Goal: Task Accomplishment & Management: Complete application form

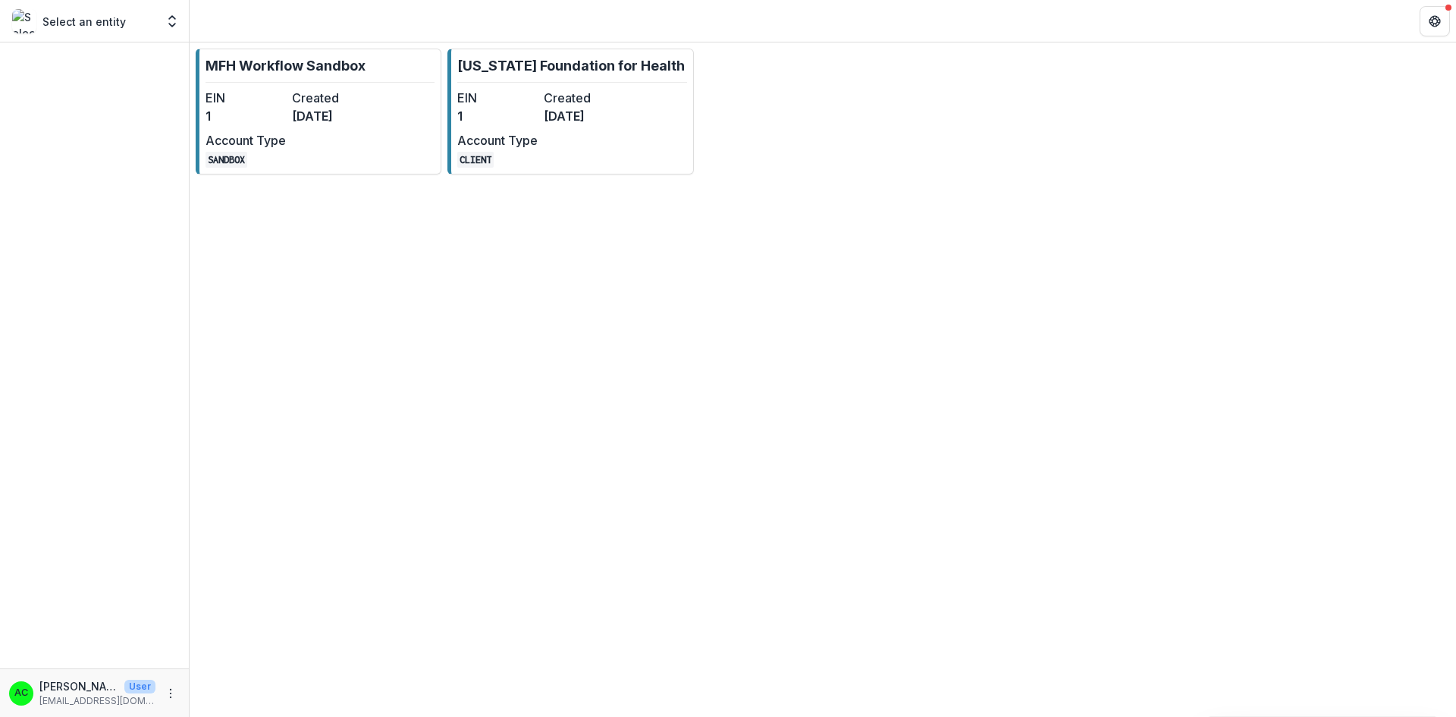
click at [583, 127] on div "EIN 1 Created [DATE] Account Type CLIENT" at bounding box center [540, 128] width 167 height 79
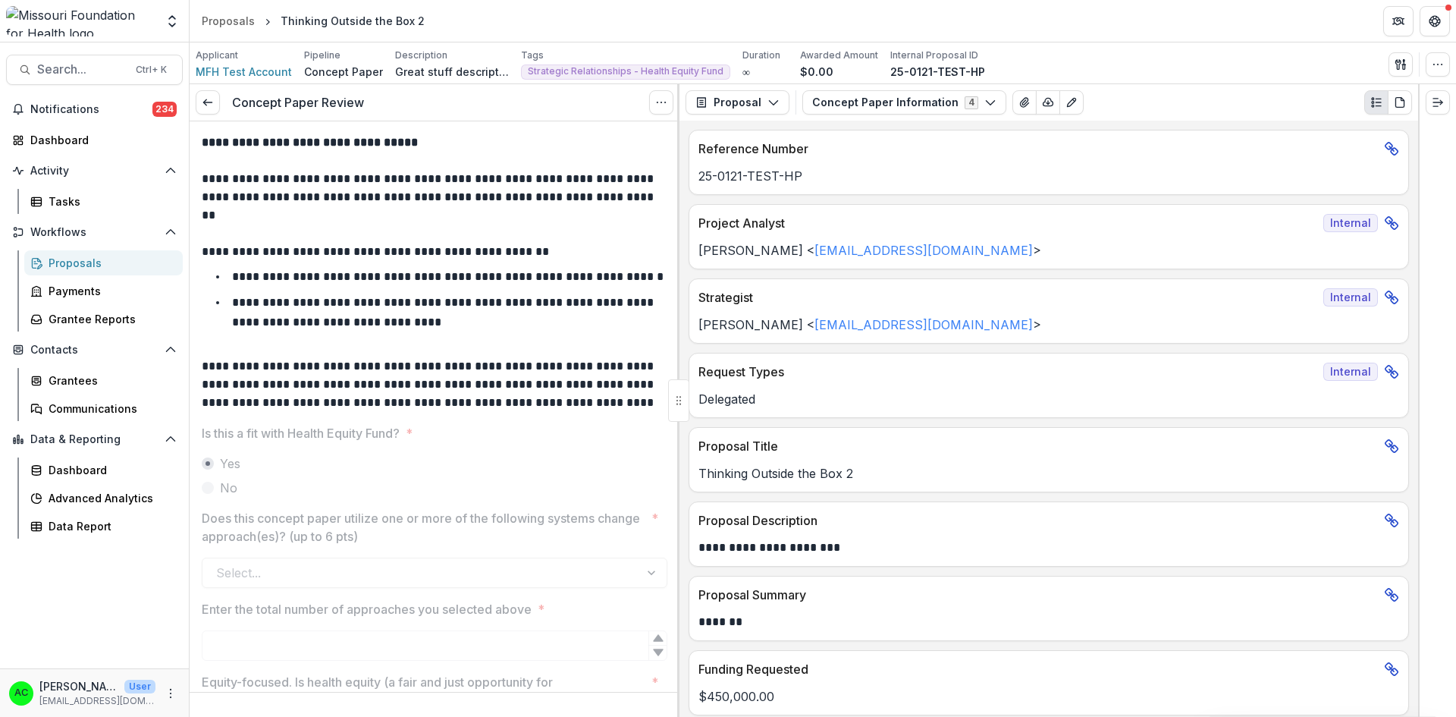
click at [660, 103] on icon "Options" at bounding box center [661, 102] width 12 height 12
click at [583, 163] on button "Reopen Task" at bounding box center [588, 168] width 162 height 25
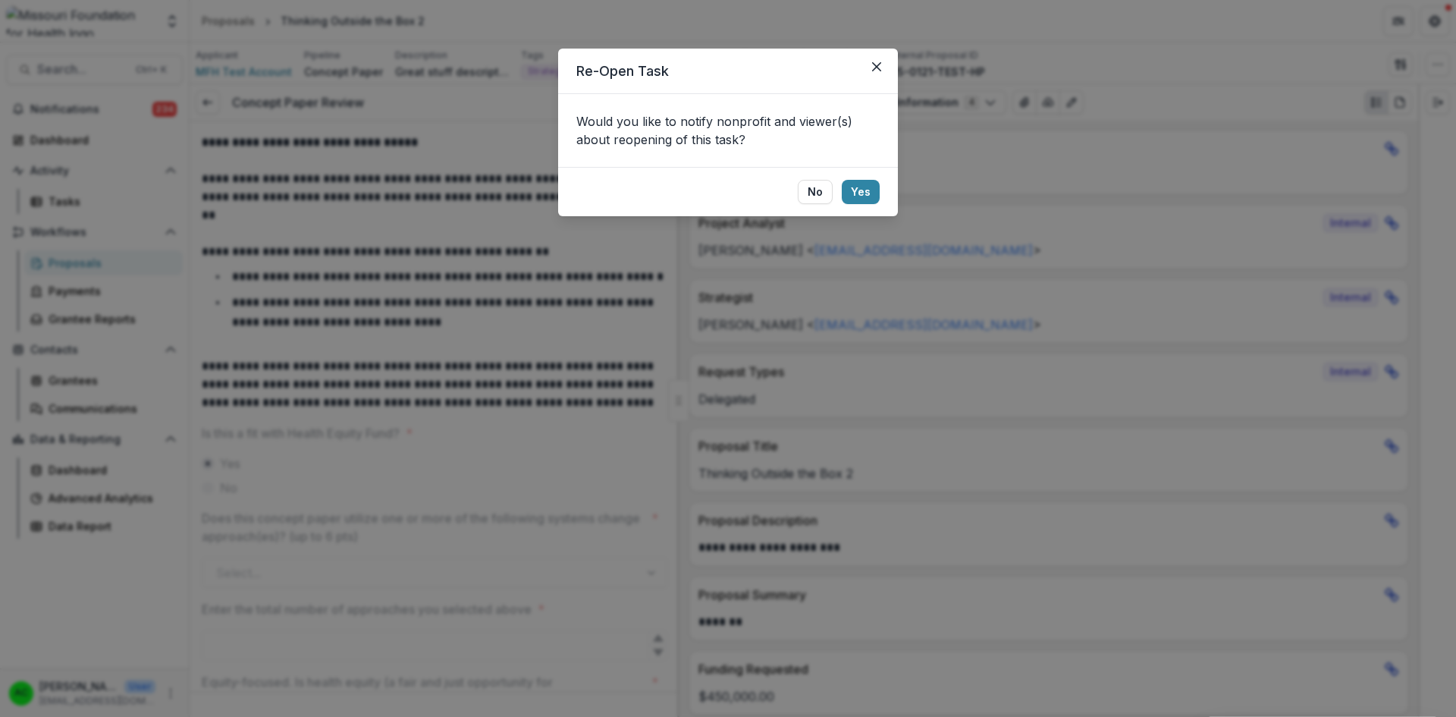
click at [820, 183] on button "No" at bounding box center [815, 192] width 35 height 24
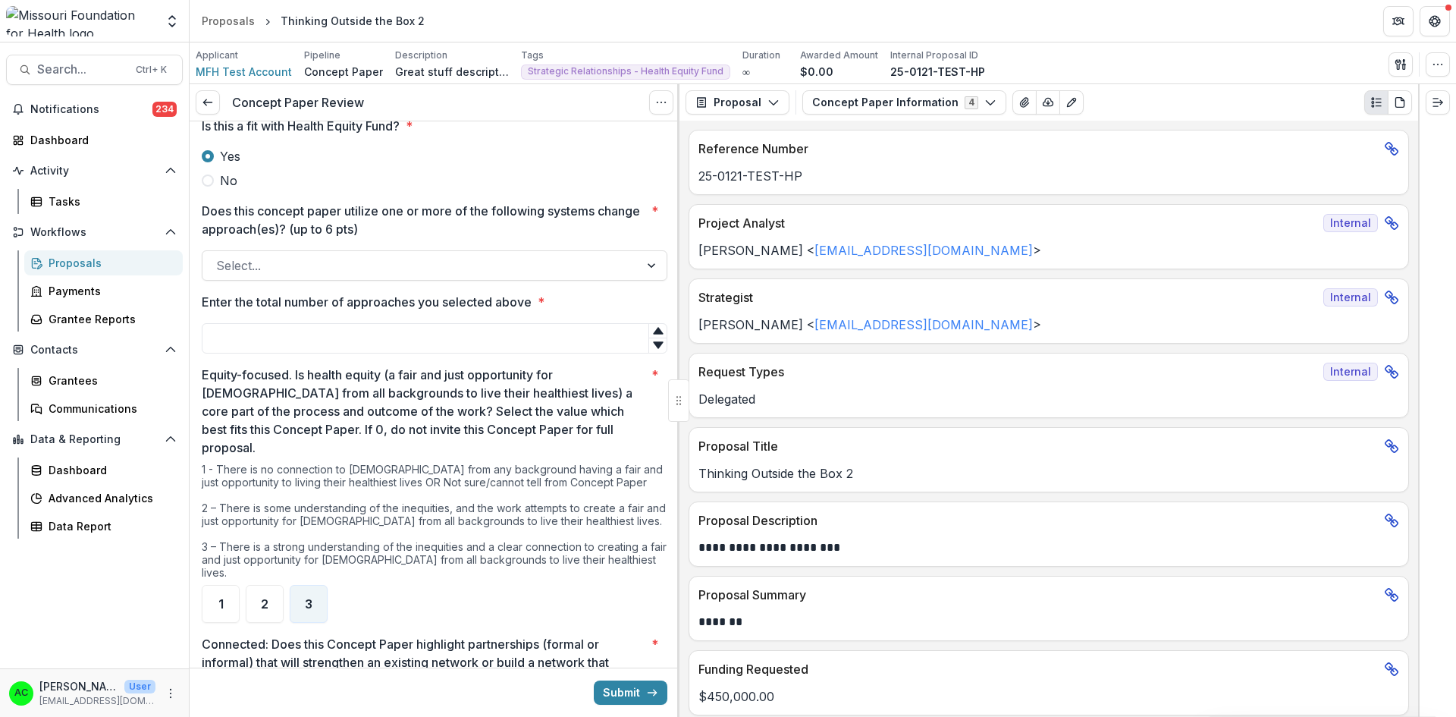
scroll to position [316, 0]
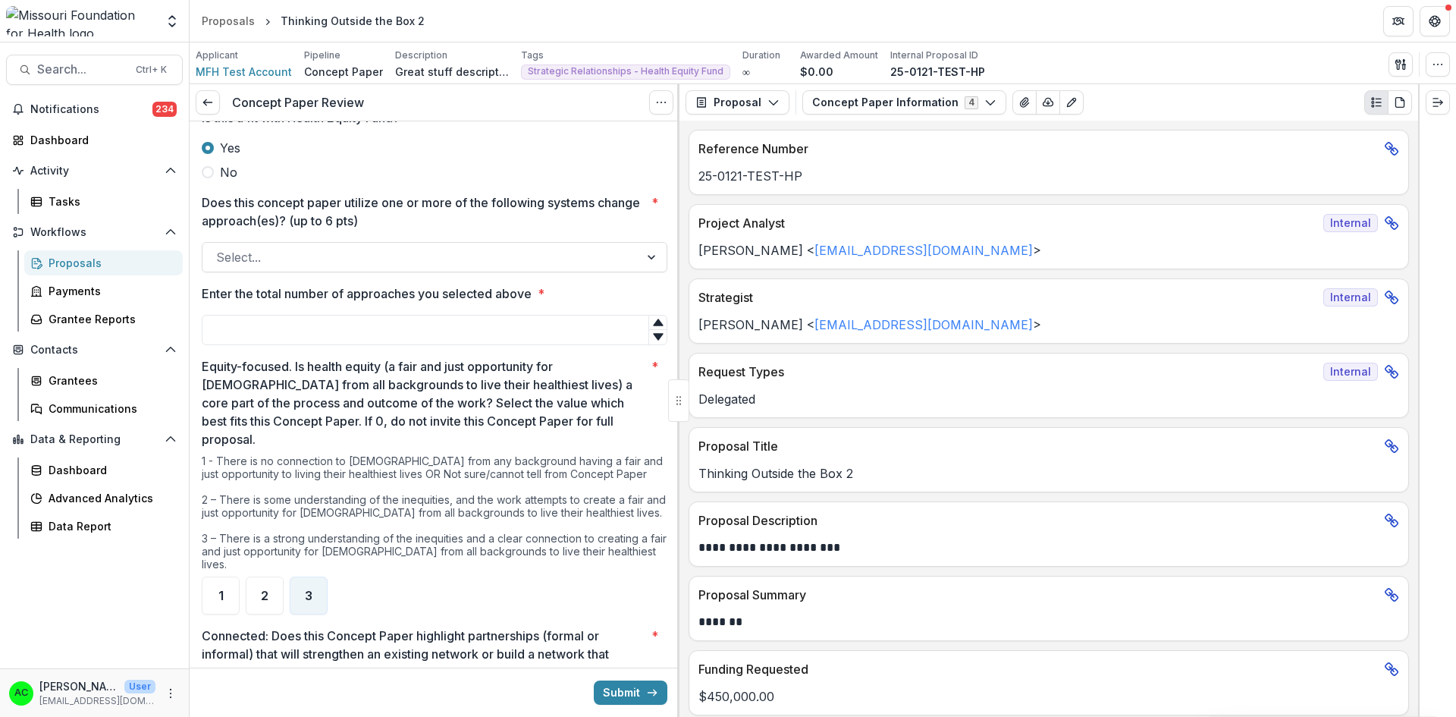
click at [646, 272] on div at bounding box center [652, 257] width 27 height 29
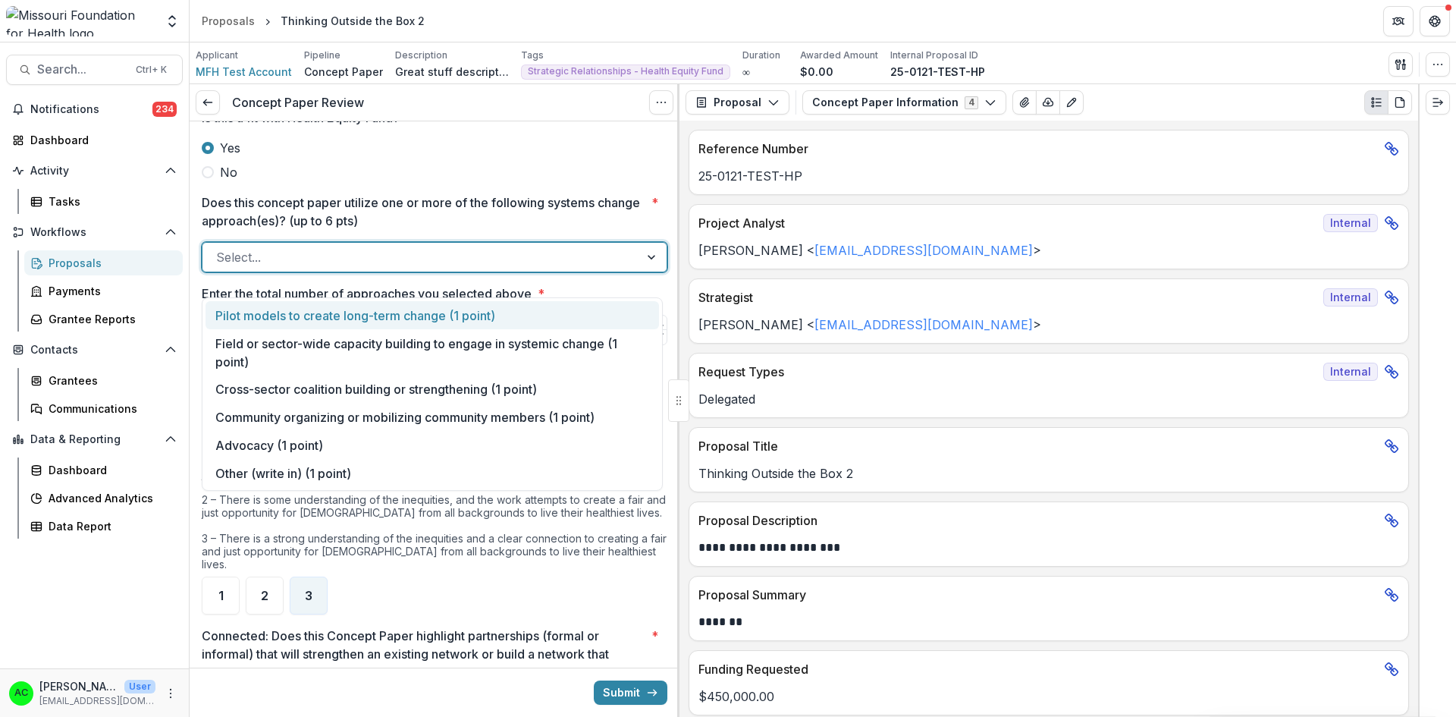
click at [646, 272] on div at bounding box center [652, 257] width 27 height 29
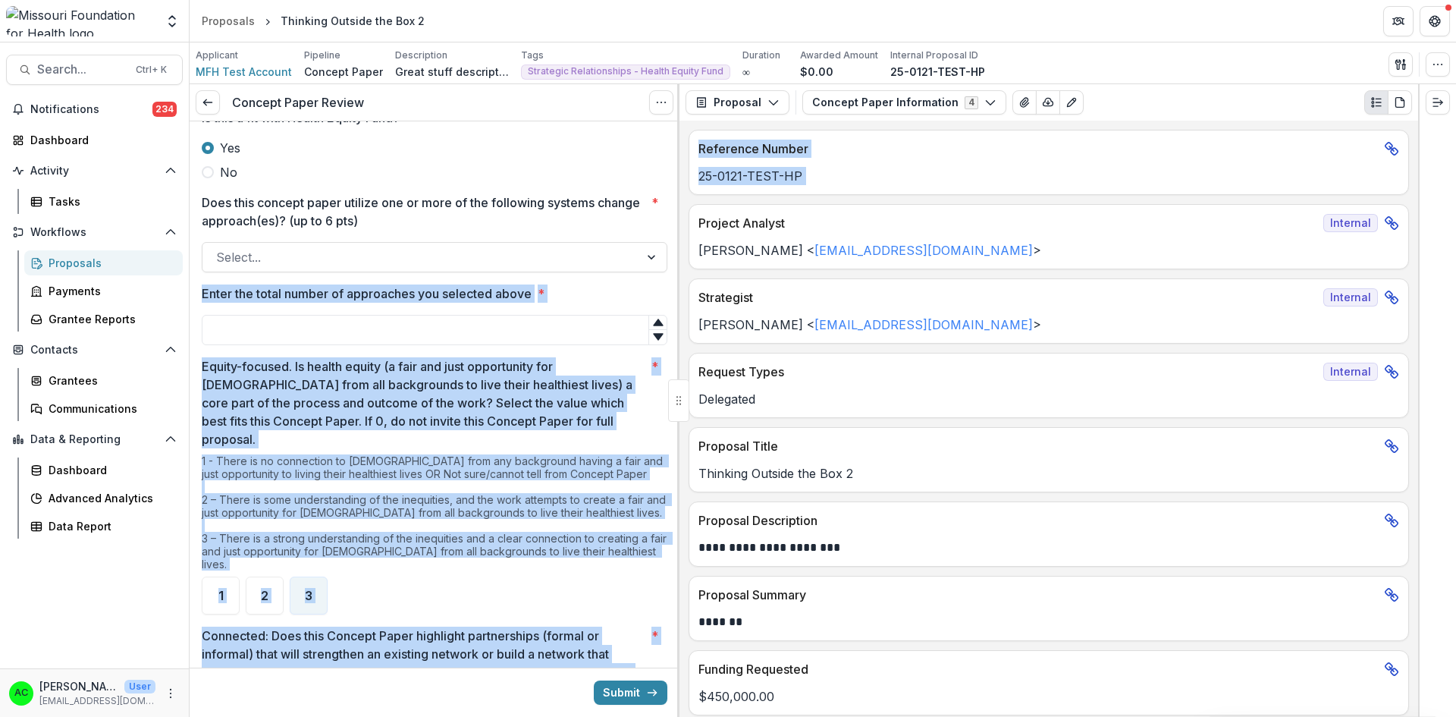
drag, startPoint x: 674, startPoint y: 246, endPoint x: 682, endPoint y: 216, distance: 30.7
click at [682, 216] on div "**********" at bounding box center [823, 400] width 1267 height 633
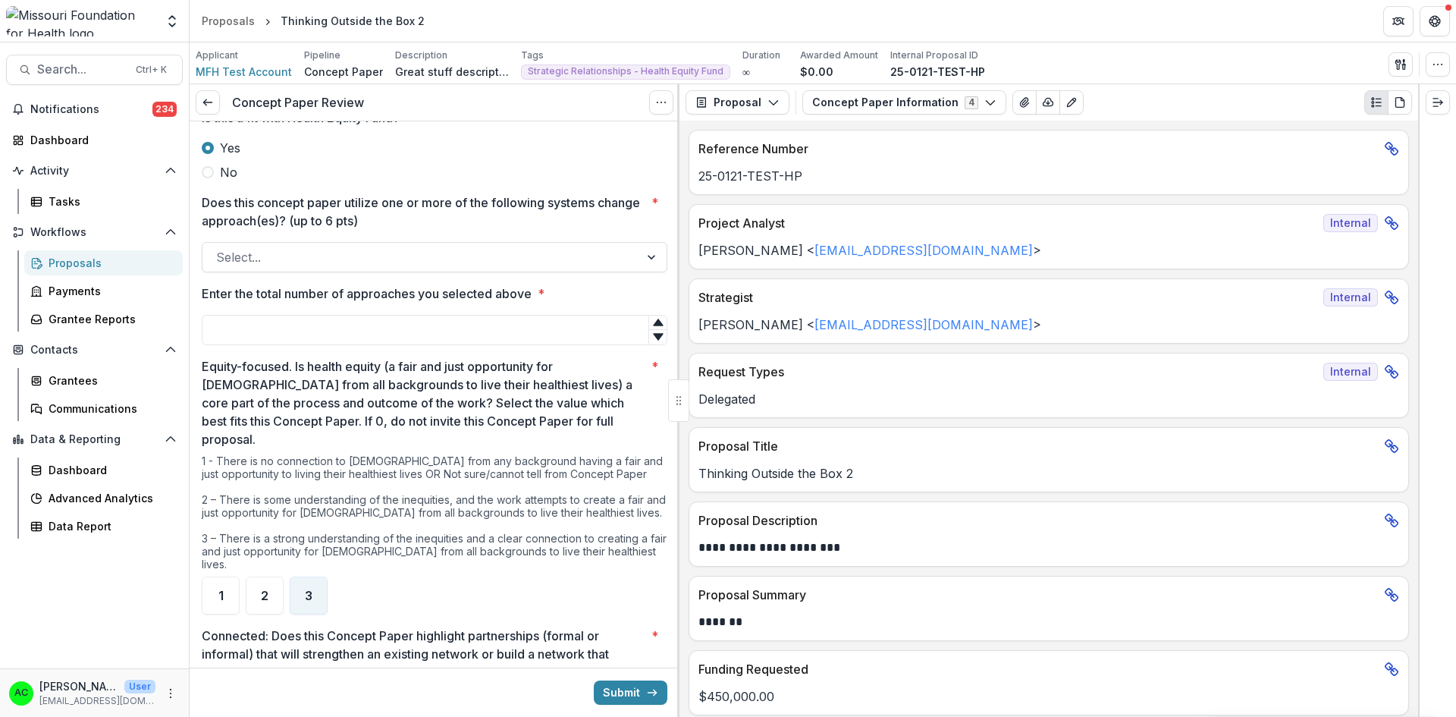
click at [610, 181] on label "No" at bounding box center [435, 172] width 466 height 18
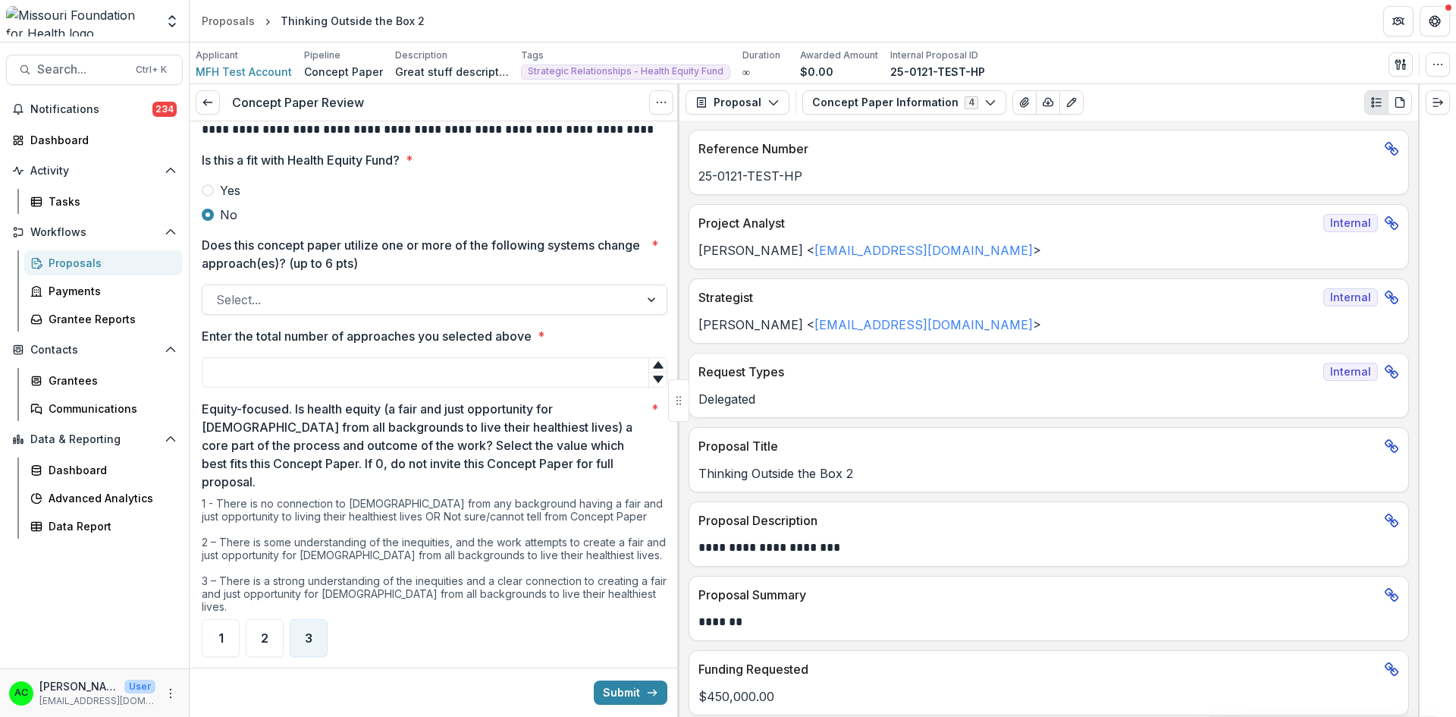
scroll to position [319, 0]
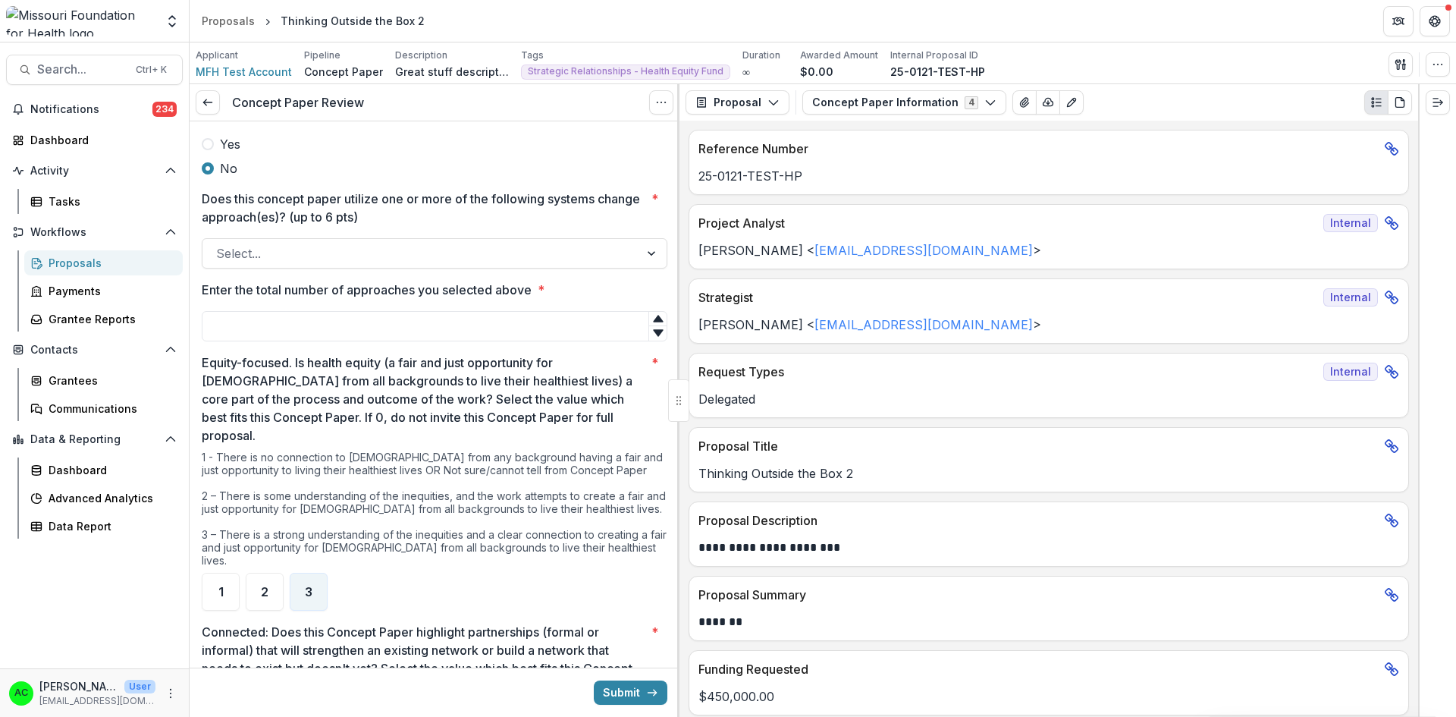
click at [576, 341] on input "Enter the total number of approaches you selected above *" at bounding box center [435, 326] width 466 height 30
type input "*"
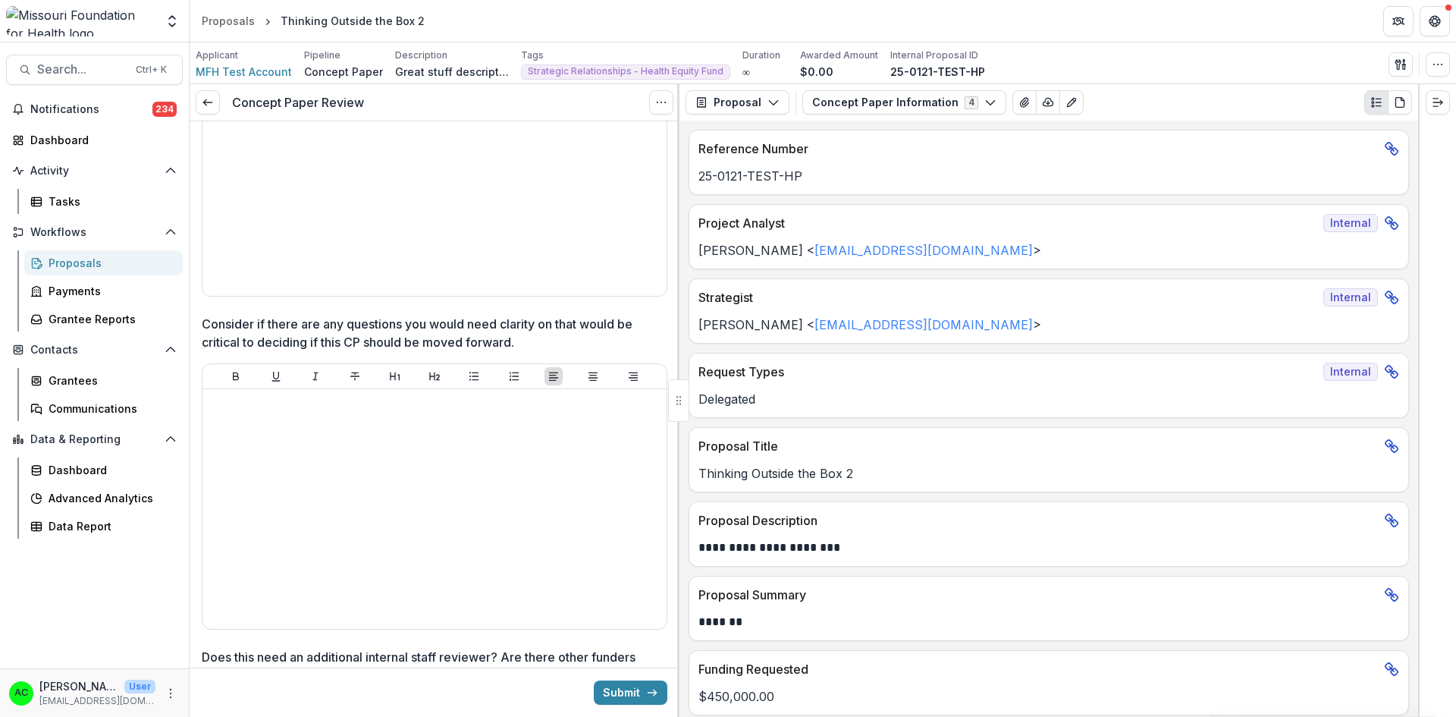
scroll to position [204, 0]
